Goal: Obtain resource: Download file/media

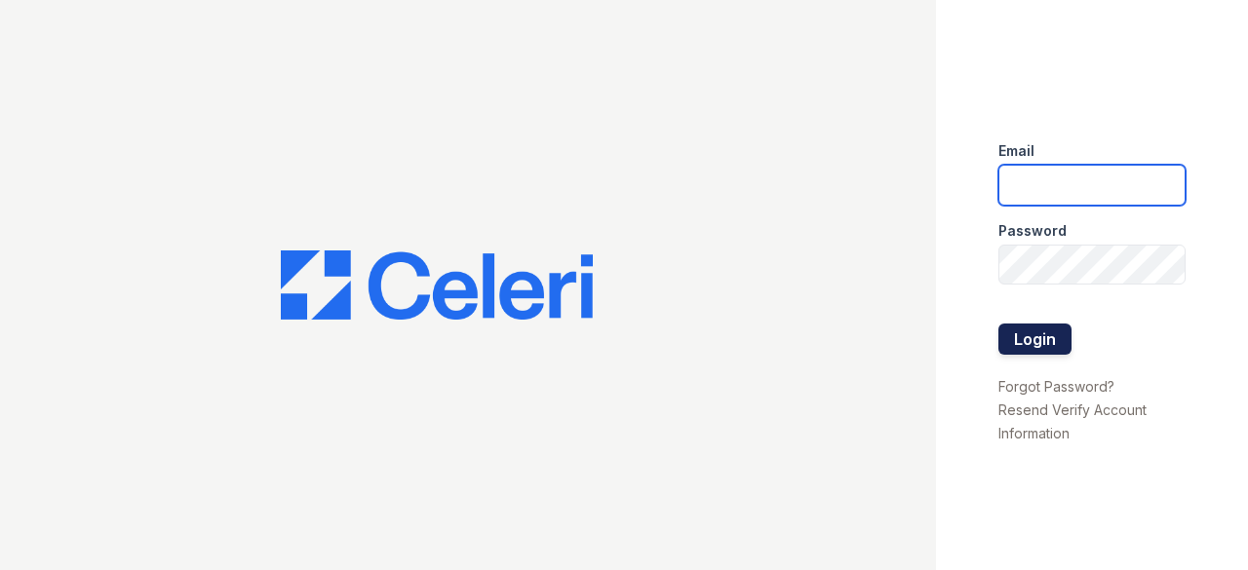
type input "cruiz@lantowerliving.com"
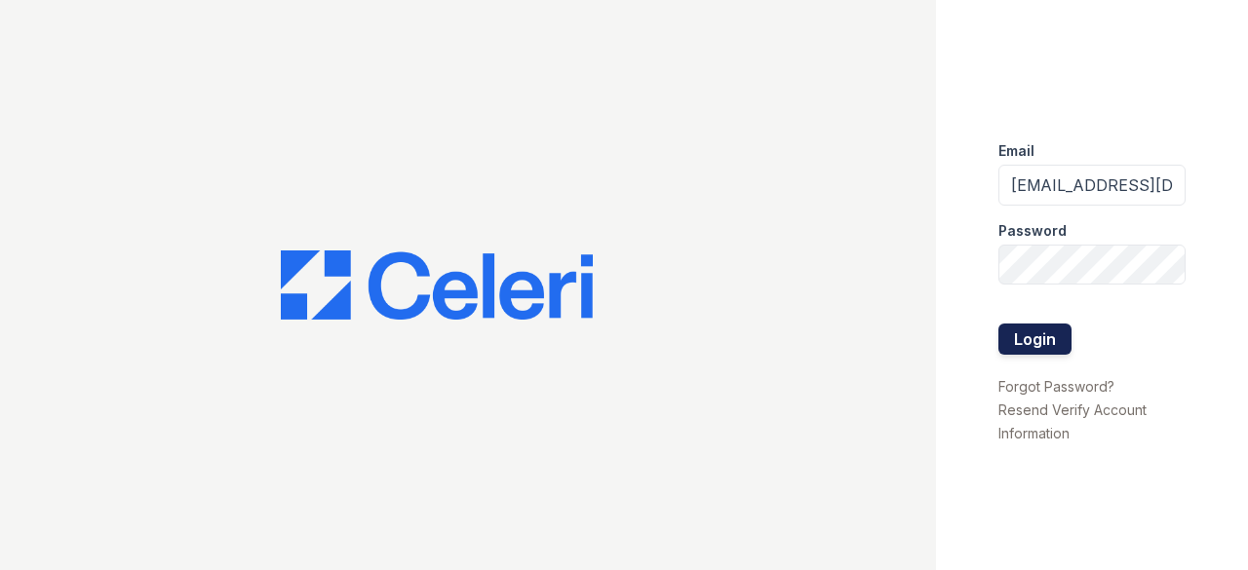
click at [1038, 338] on button "Login" at bounding box center [1034, 339] width 73 height 31
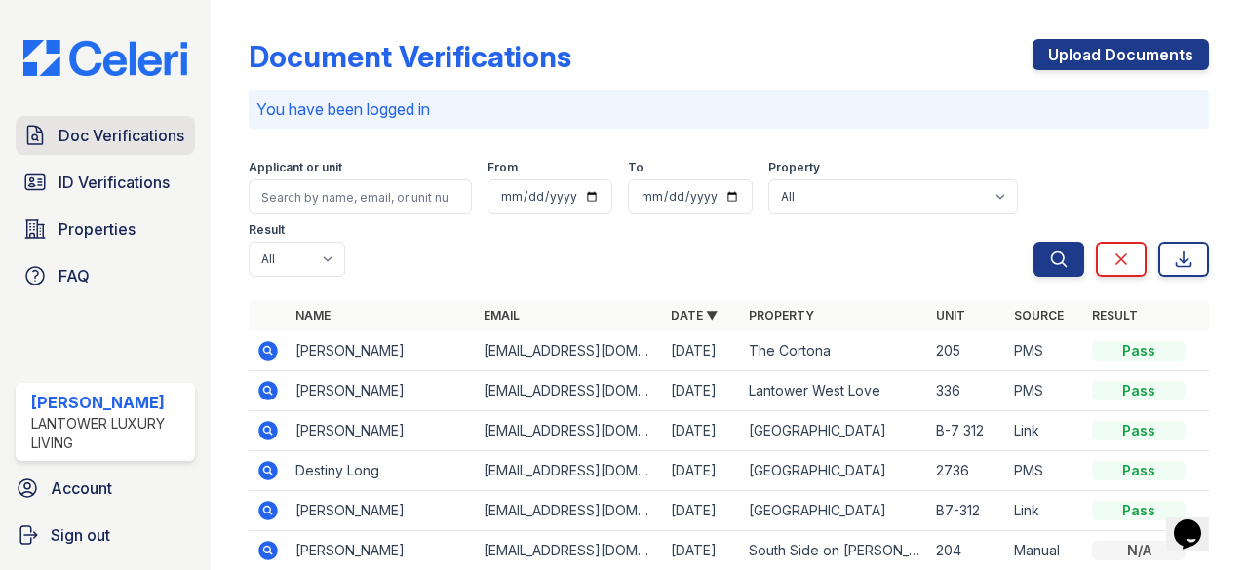
click at [109, 140] on span "Doc Verifications" at bounding box center [121, 135] width 126 height 23
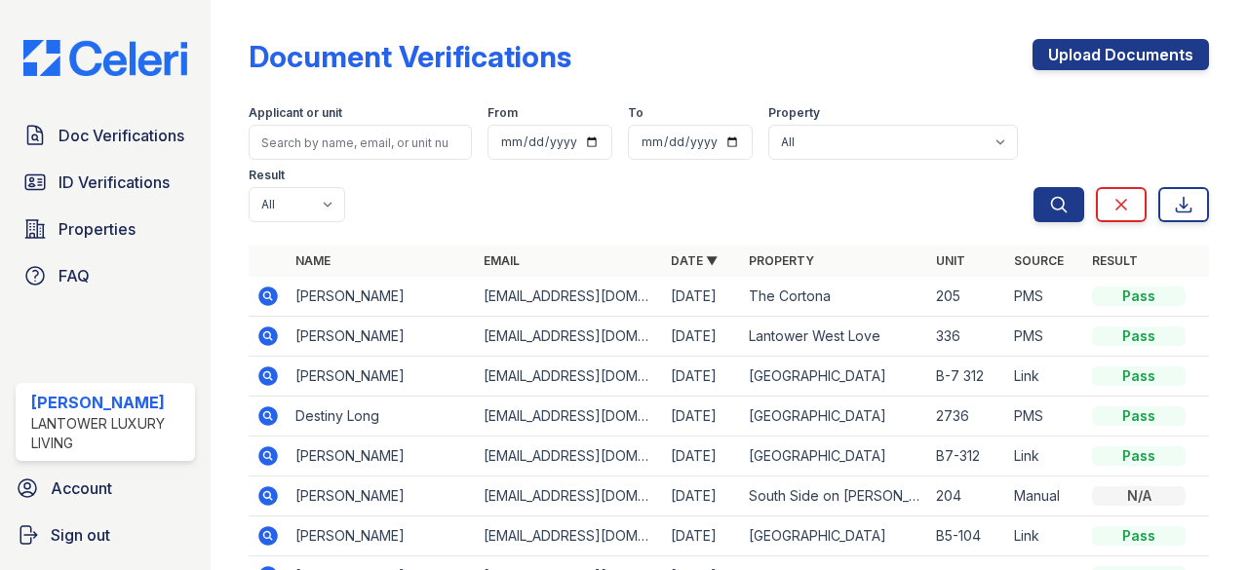
click at [265, 371] on icon at bounding box center [267, 376] width 23 height 23
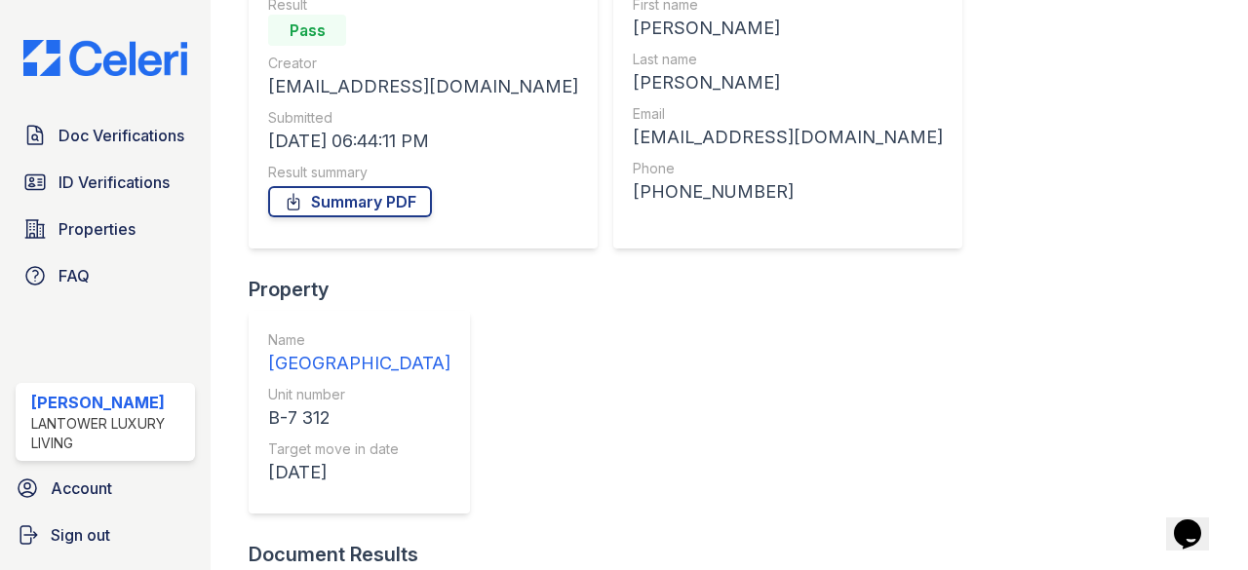
scroll to position [195, 0]
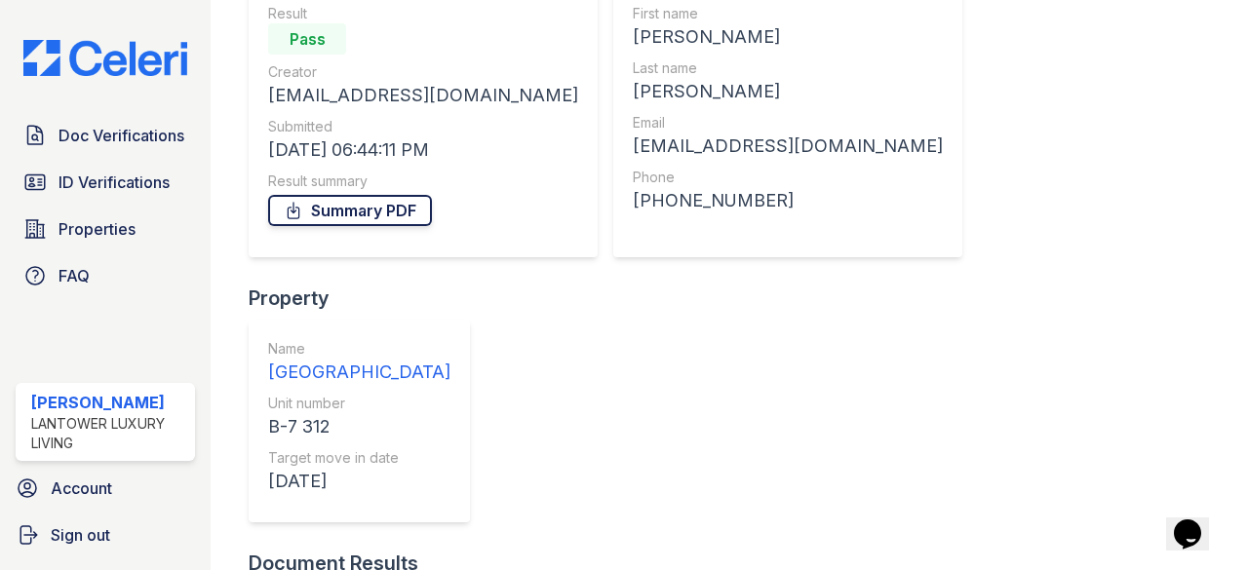
click at [375, 206] on link "Summary PDF" at bounding box center [350, 210] width 164 height 31
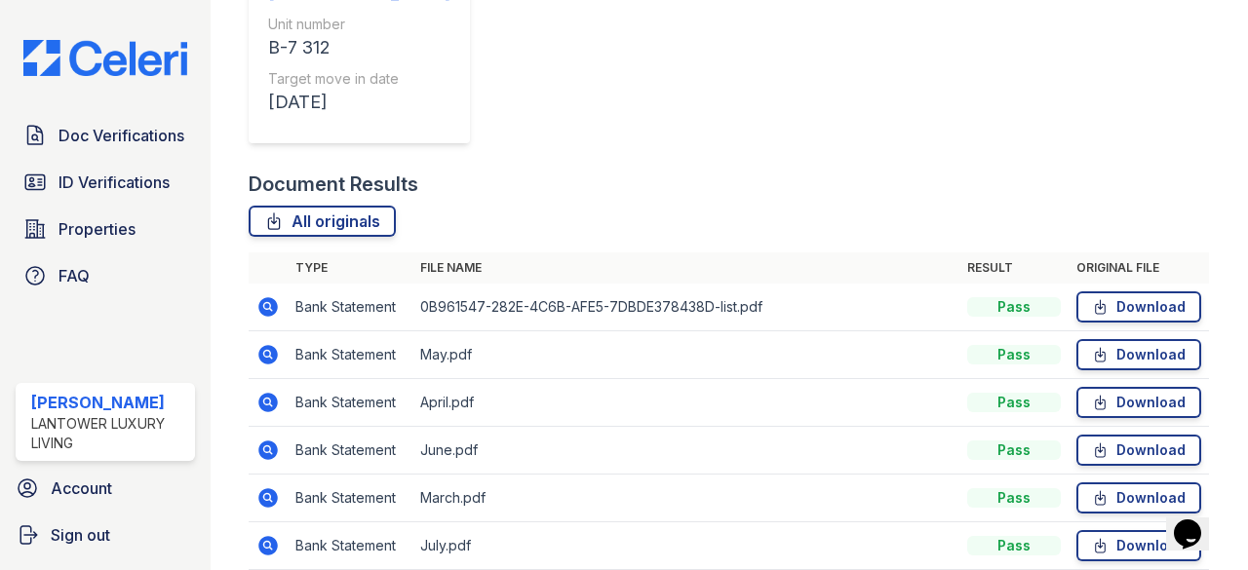
scroll to position [682, 0]
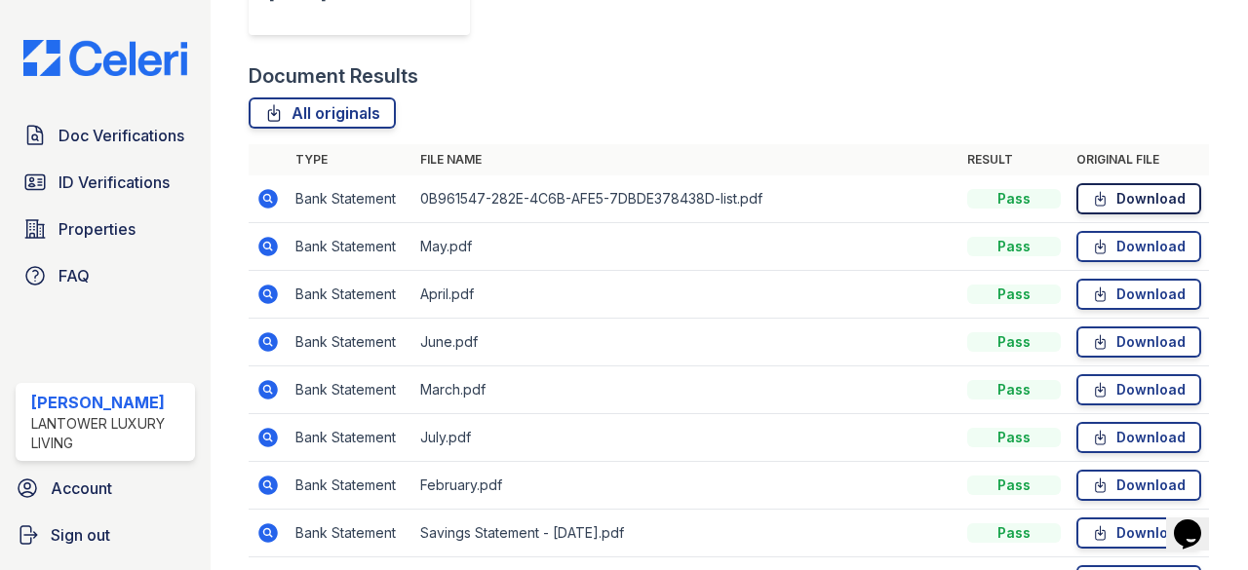
click at [1126, 199] on link "Download" at bounding box center [1138, 198] width 125 height 31
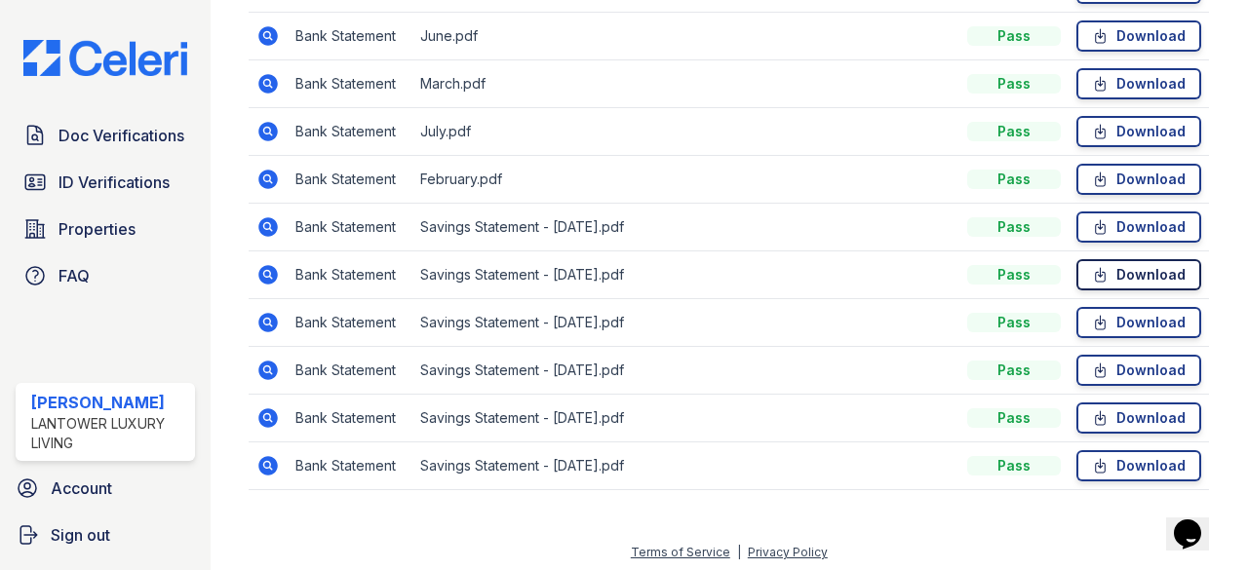
scroll to position [989, 0]
click at [1131, 461] on link "Download" at bounding box center [1138, 464] width 125 height 31
click at [1136, 323] on link "Download" at bounding box center [1138, 321] width 125 height 31
click at [1131, 217] on link "Download" at bounding box center [1138, 226] width 125 height 31
click at [1134, 409] on link "Download" at bounding box center [1138, 417] width 125 height 31
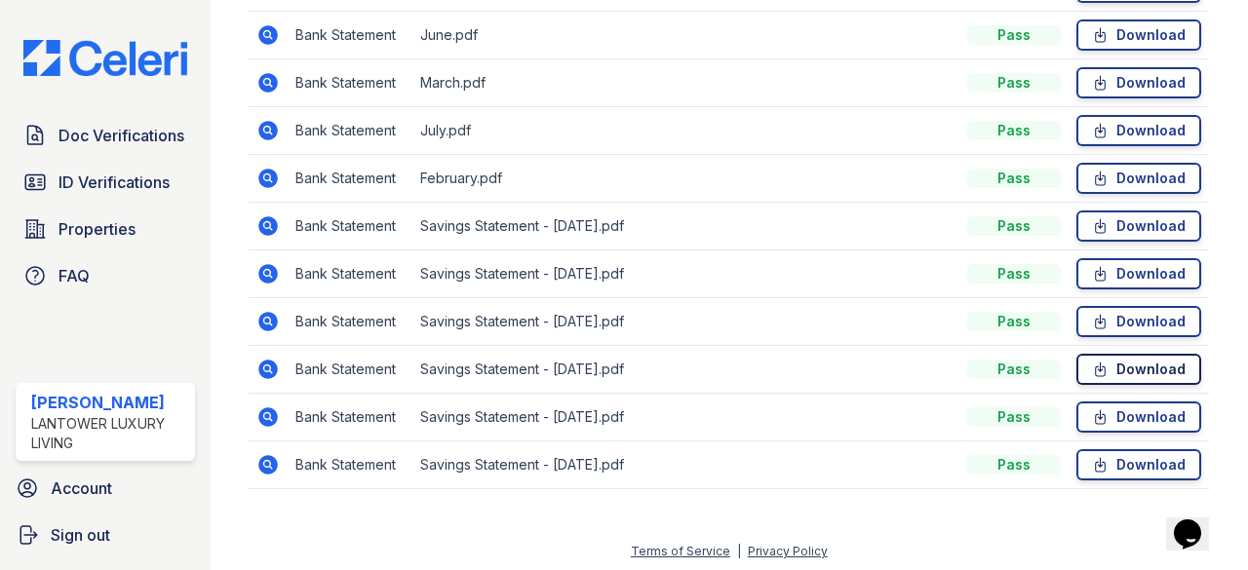
click at [1135, 354] on link "Download" at bounding box center [1138, 369] width 125 height 31
click at [1130, 265] on link "Download" at bounding box center [1138, 273] width 125 height 31
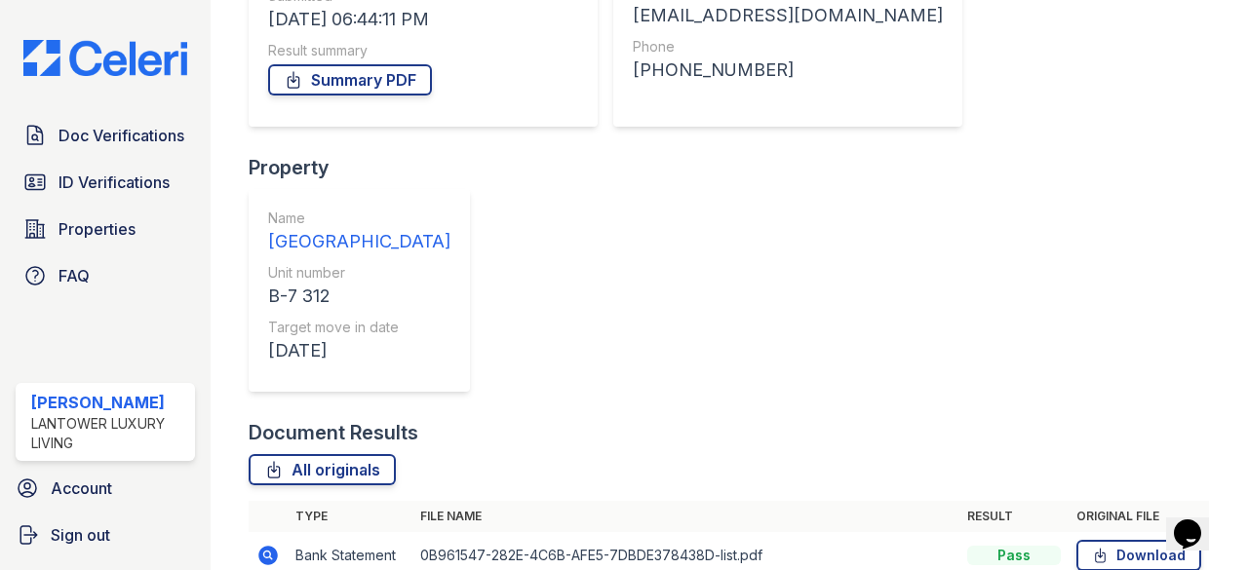
scroll to position [307, 0]
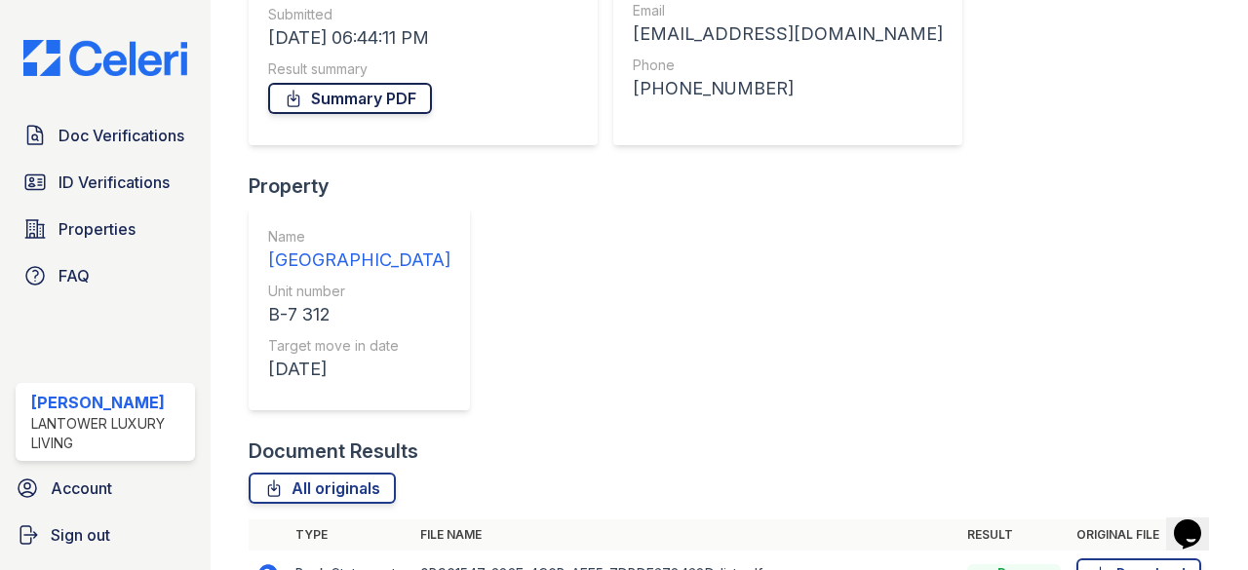
click at [335, 98] on link "Summary PDF" at bounding box center [350, 98] width 164 height 31
